Goal: Navigation & Orientation: Find specific page/section

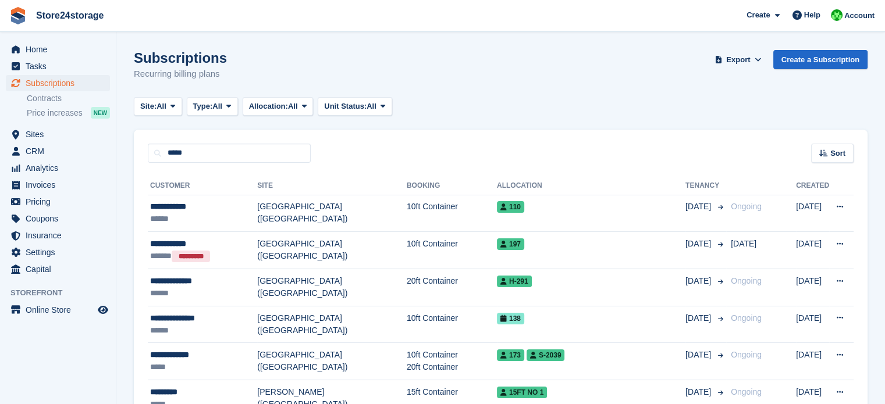
type input "*****"
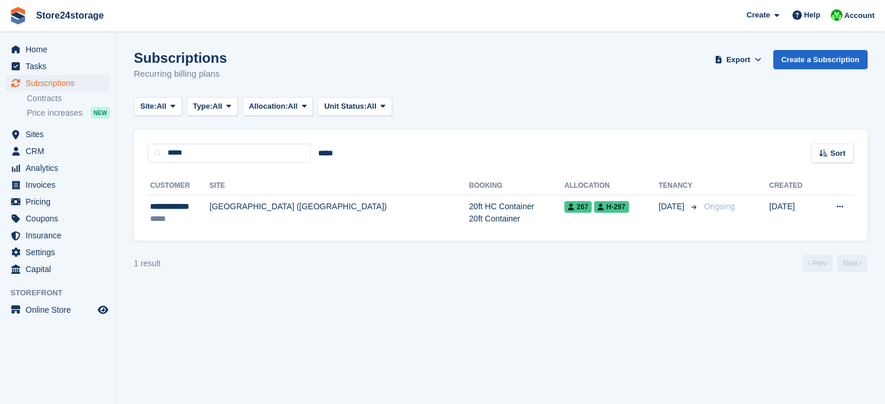
click at [261, 204] on td "[GEOGRAPHIC_DATA] ([GEOGRAPHIC_DATA])" at bounding box center [339, 213] width 260 height 37
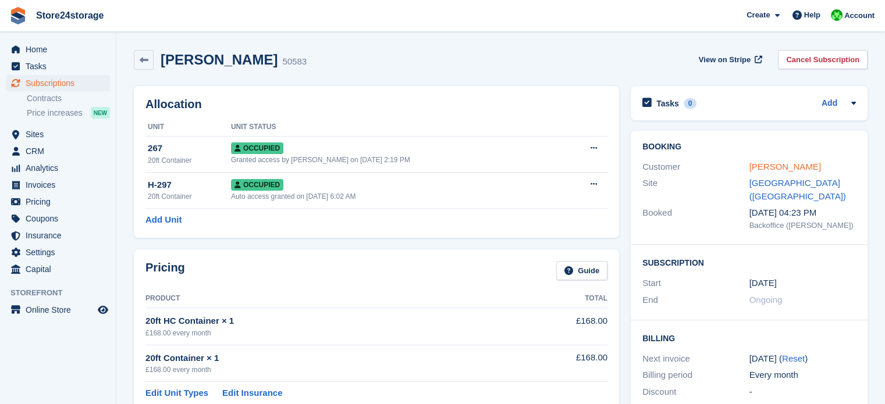
click at [774, 167] on link "Bruce Clinton" at bounding box center [785, 167] width 72 height 10
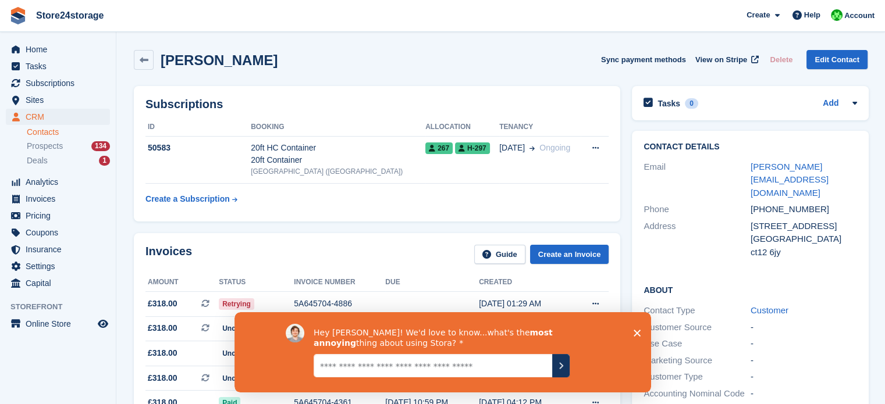
click at [635, 332] on icon "Close survey" at bounding box center [636, 332] width 7 height 7
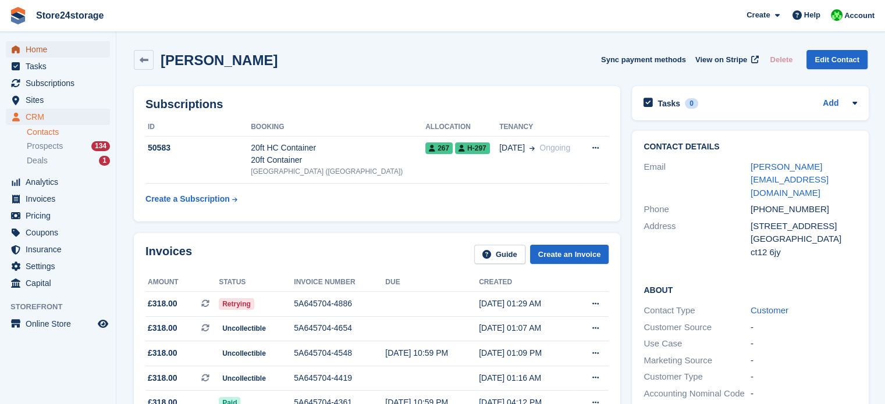
click at [55, 51] on span "Home" at bounding box center [61, 49] width 70 height 16
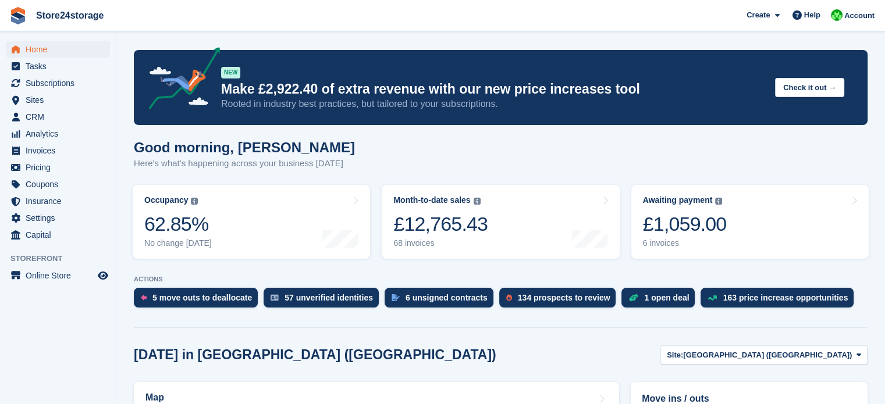
click at [745, 219] on link "Awaiting payment The total outstanding balance on all open invoices. £1,059.00 …" at bounding box center [749, 222] width 237 height 74
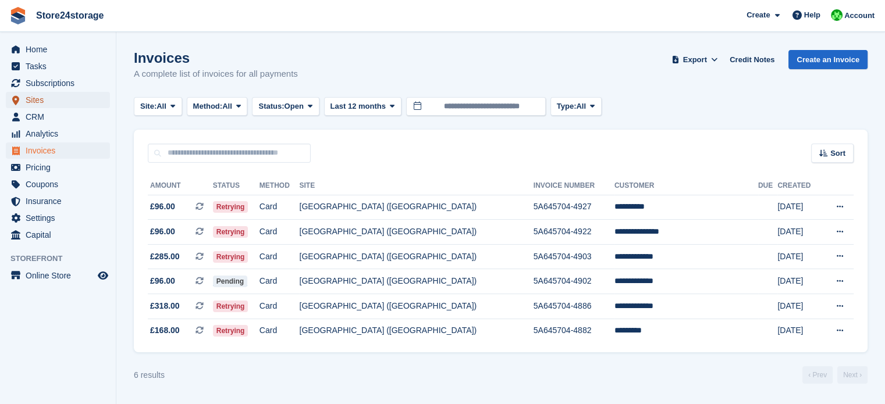
click at [70, 100] on span "Sites" at bounding box center [61, 100] width 70 height 16
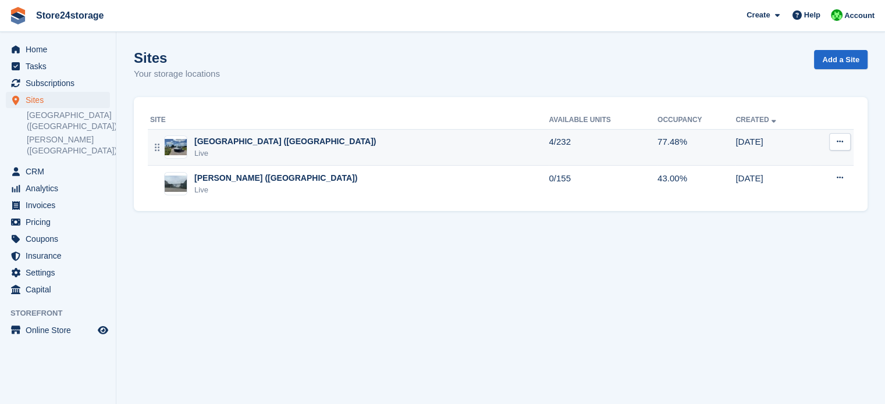
click at [211, 139] on div "[GEOGRAPHIC_DATA] ([GEOGRAPHIC_DATA])" at bounding box center [285, 142] width 182 height 12
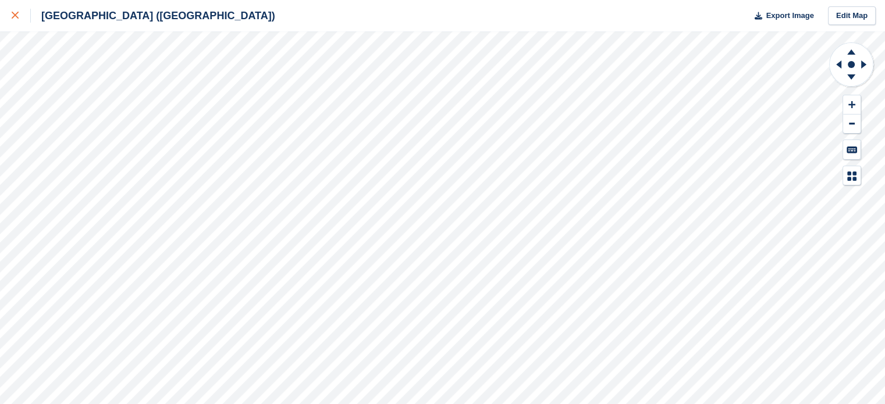
click at [15, 16] on icon at bounding box center [15, 15] width 7 height 7
click at [13, 13] on icon at bounding box center [15, 15] width 7 height 7
